Goal: Information Seeking & Learning: Learn about a topic

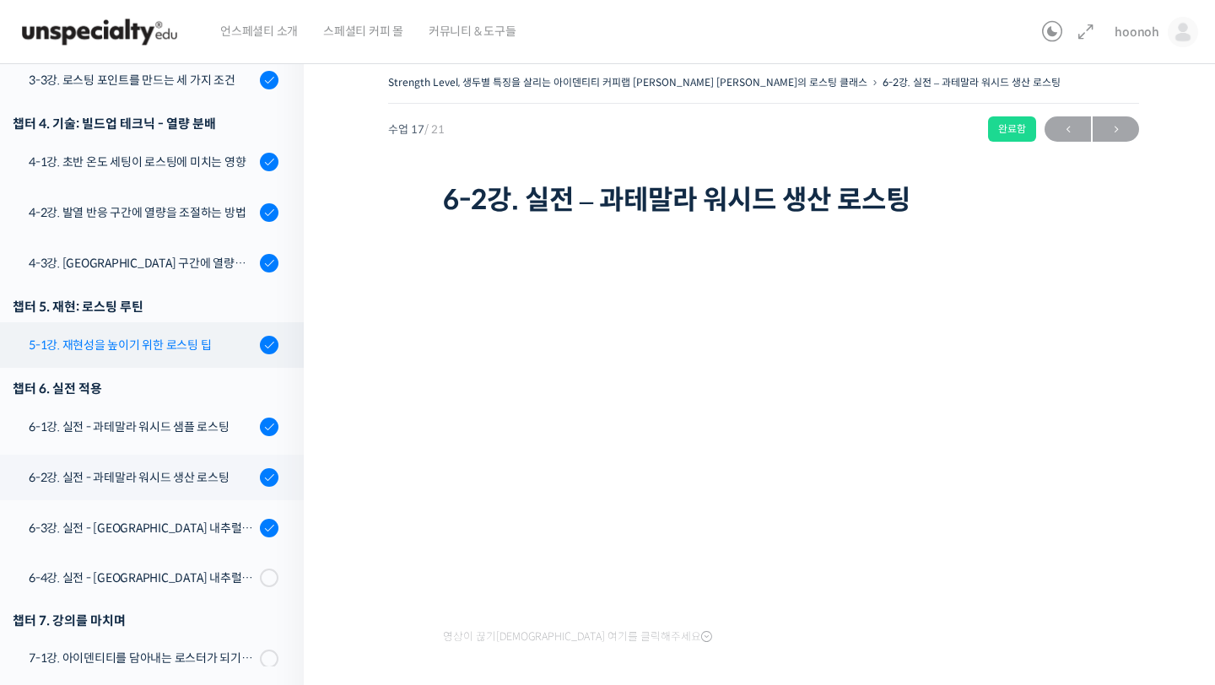
scroll to position [870, 0]
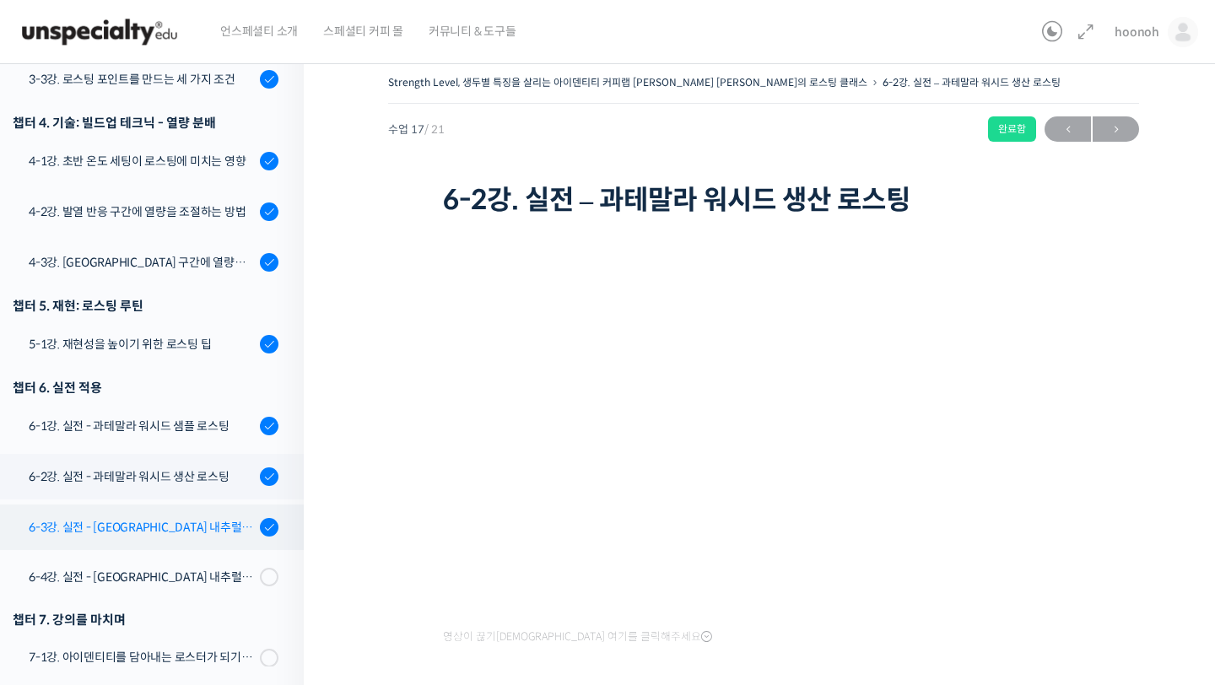
click at [172, 505] on link "6-3강. 실전 - [GEOGRAPHIC_DATA] 내추럴 샘플 로스팅" at bounding box center [148, 528] width 312 height 46
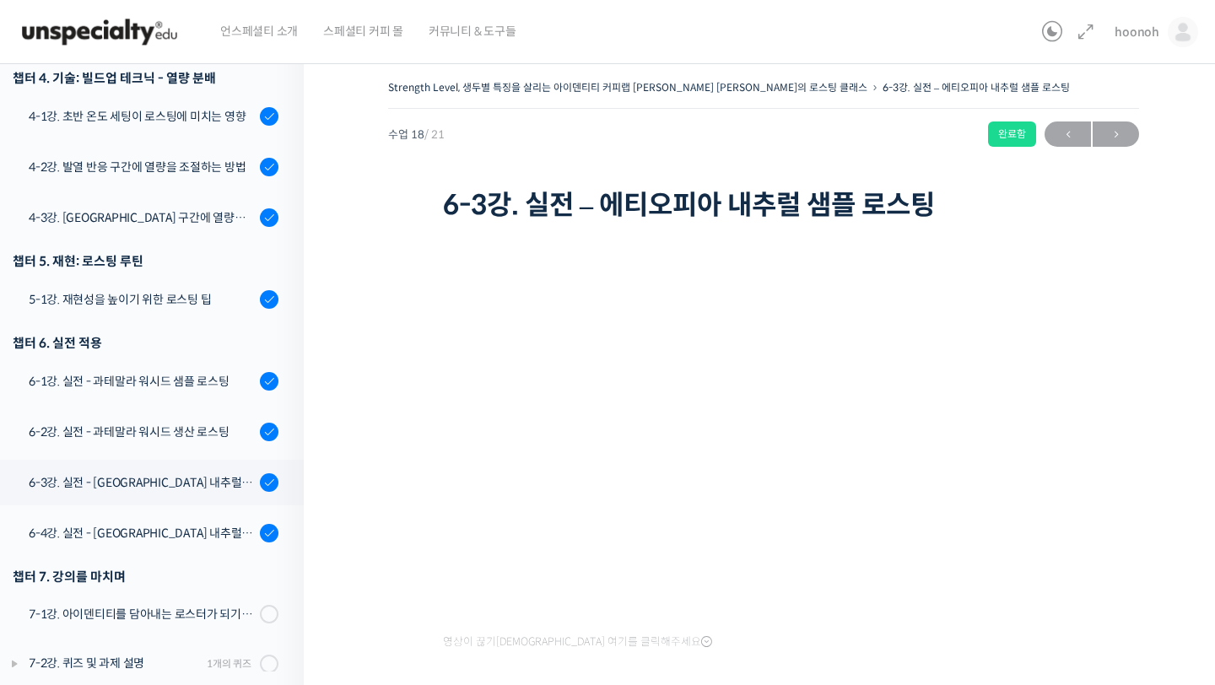
scroll to position [846, 0]
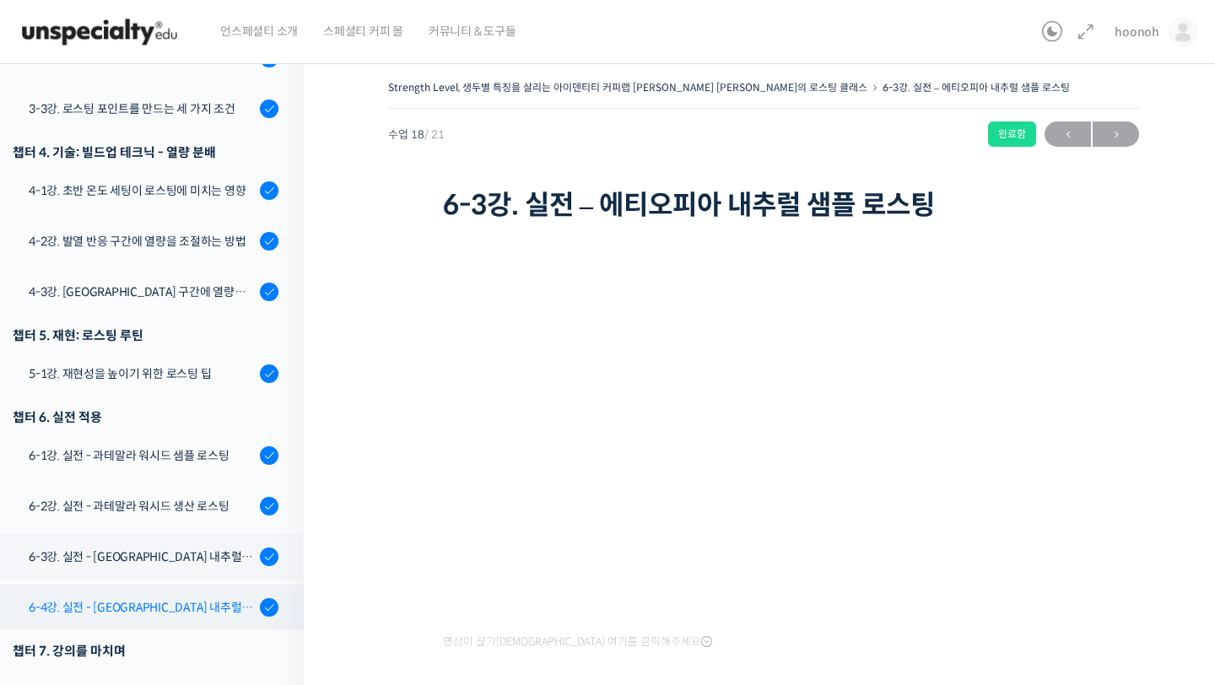
click at [198, 598] on div "6-4강. 실전 - [GEOGRAPHIC_DATA] 내추럴 생산 로스팅" at bounding box center [142, 607] width 226 height 19
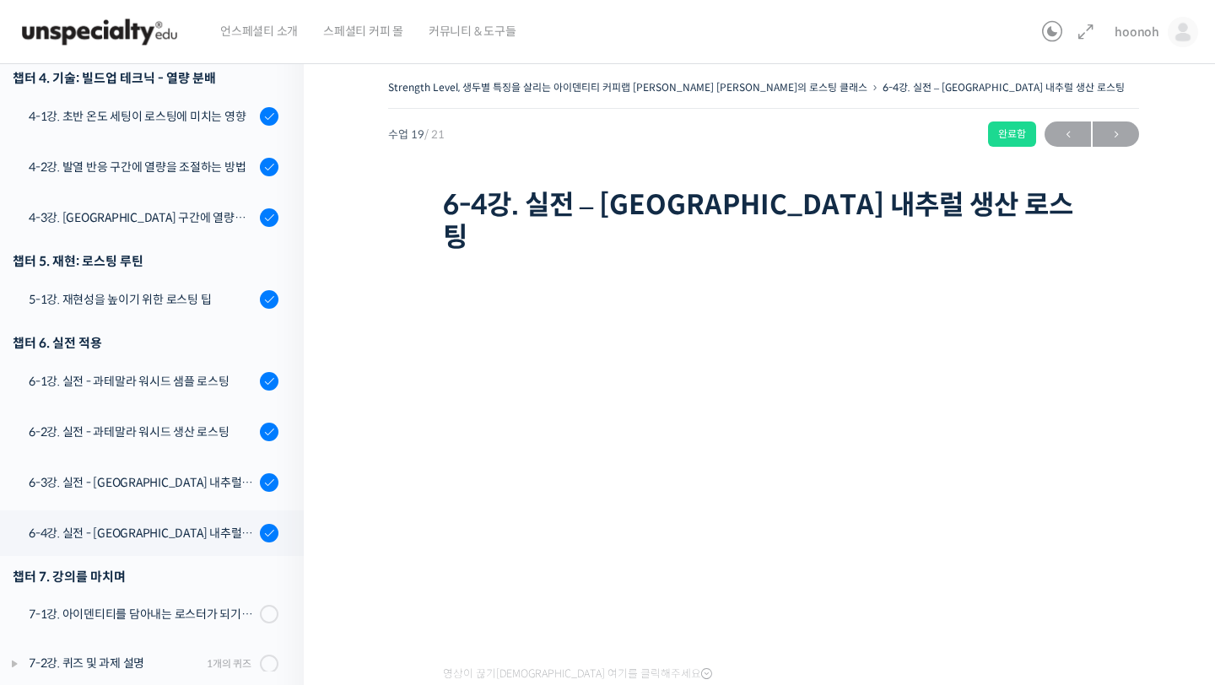
scroll to position [846, 0]
